Goal: Information Seeking & Learning: Learn about a topic

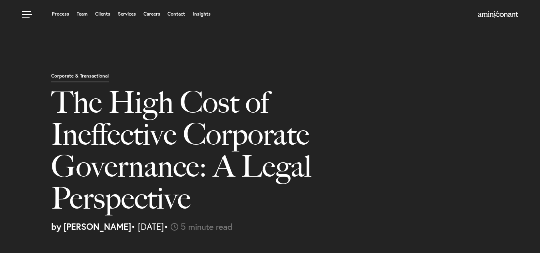
select select "ZA"
select select "Austin"
select select "Business and Civil Litigation"
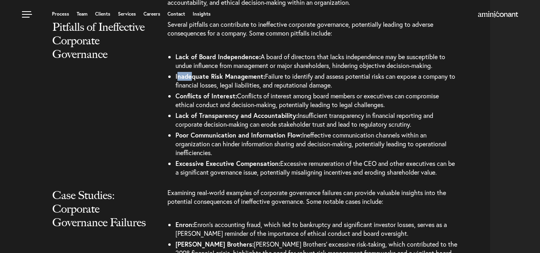
drag, startPoint x: 178, startPoint y: 77, endPoint x: 193, endPoint y: 78, distance: 14.8
click at [193, 78] on b "Inadequate Risk Management:" at bounding box center [219, 76] width 89 height 8
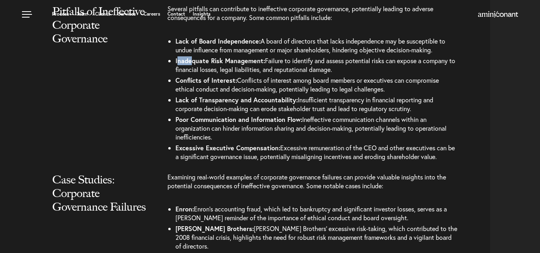
scroll to position [836, 0]
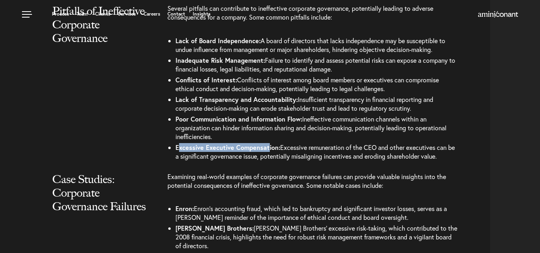
drag, startPoint x: 178, startPoint y: 150, endPoint x: 276, endPoint y: 152, distance: 97.9
click at [276, 152] on li "Excessive Executive Compensation: Excessive remuneration of the CEO and other e…" at bounding box center [316, 152] width 282 height 20
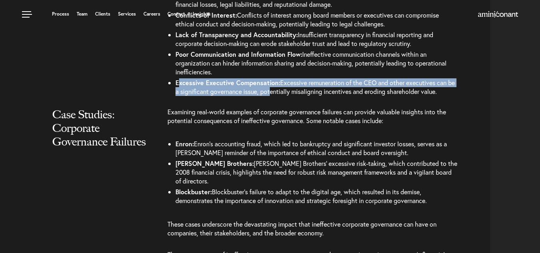
scroll to position [903, 0]
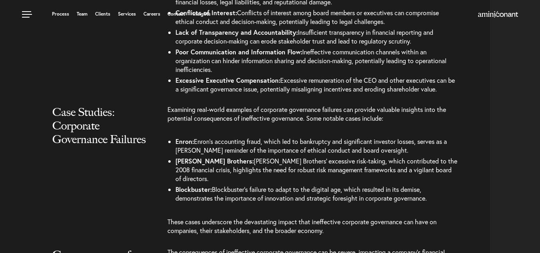
click at [179, 144] on b "Enron:" at bounding box center [184, 141] width 18 height 8
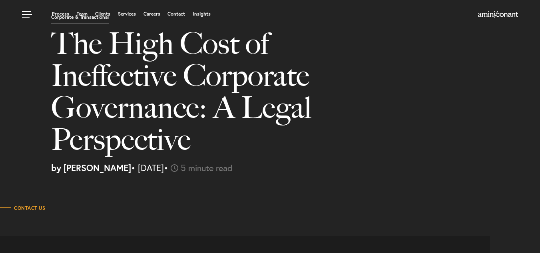
scroll to position [59, 0]
drag, startPoint x: 127, startPoint y: 167, endPoint x: 151, endPoint y: 171, distance: 23.8
click at [151, 171] on p "by [PERSON_NAME] • [DATE] • 5 minute read" at bounding box center [292, 167] width 483 height 9
click at [222, 168] on span "5 minute read" at bounding box center [207, 167] width 52 height 12
drag, startPoint x: 118, startPoint y: 168, endPoint x: 64, endPoint y: 171, distance: 53.6
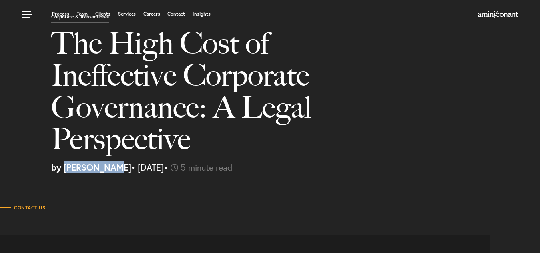
click at [64, 171] on strong "by [PERSON_NAME]" at bounding box center [91, 167] width 80 height 12
copy strong "[PERSON_NAME]"
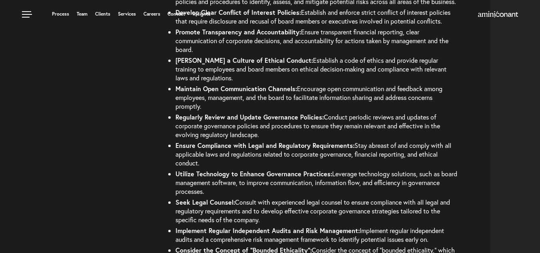
scroll to position [1511, 0]
